Goal: Navigation & Orientation: Find specific page/section

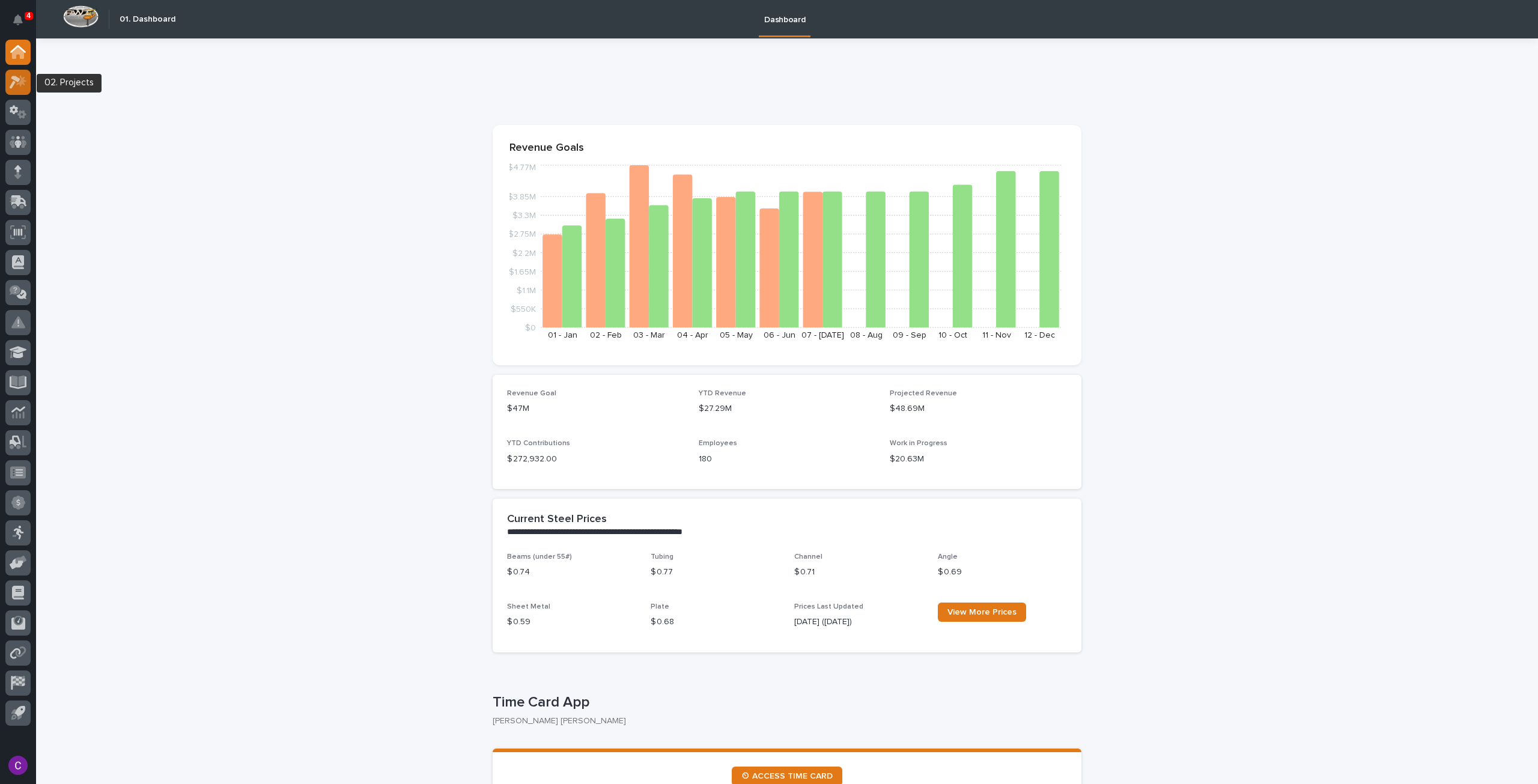
click at [19, 85] on icon at bounding box center [18, 82] width 18 height 14
